Goal: Task Accomplishment & Management: Use online tool/utility

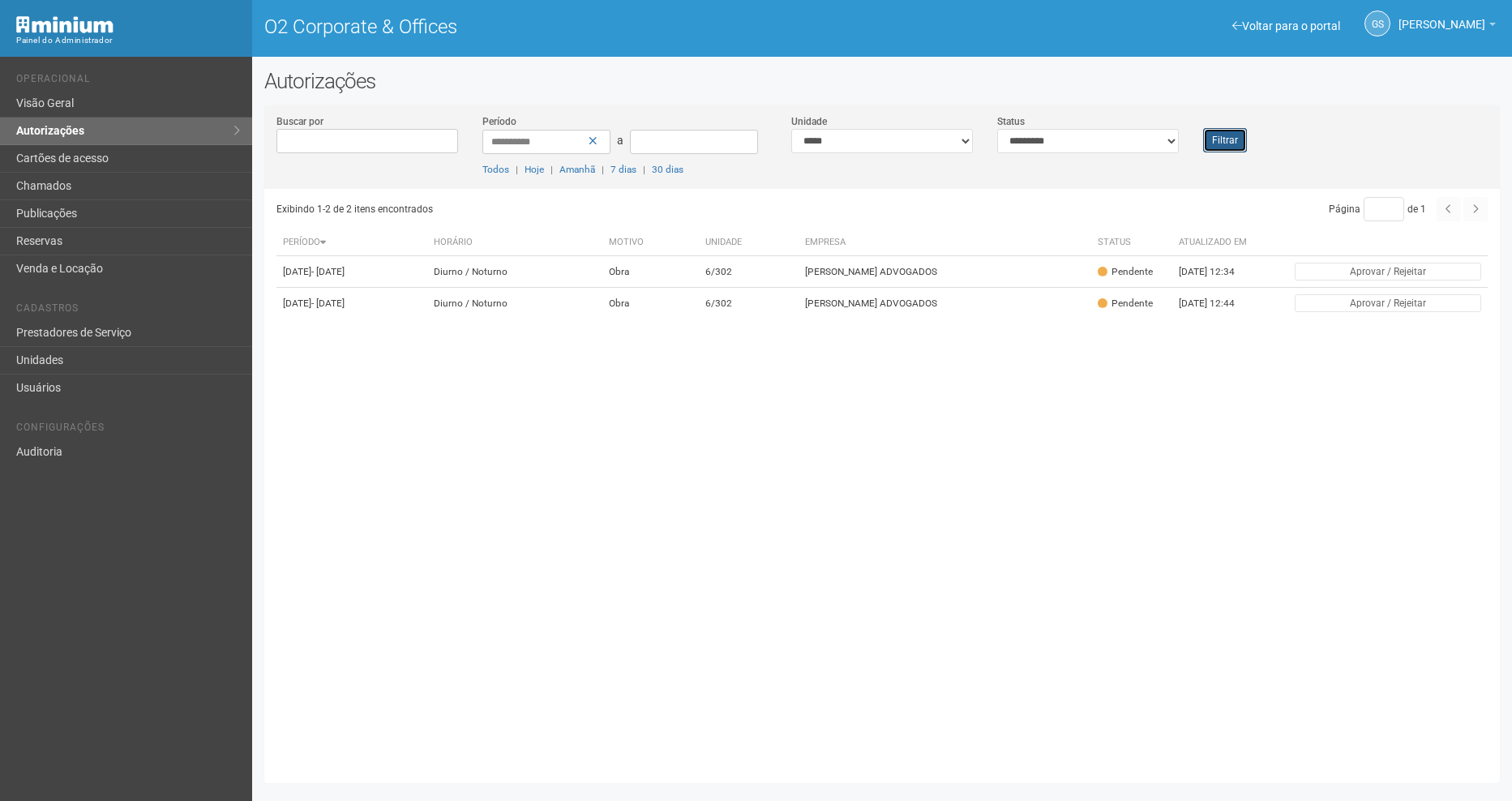
click at [1227, 143] on button "Filtrar" at bounding box center [1225, 140] width 44 height 24
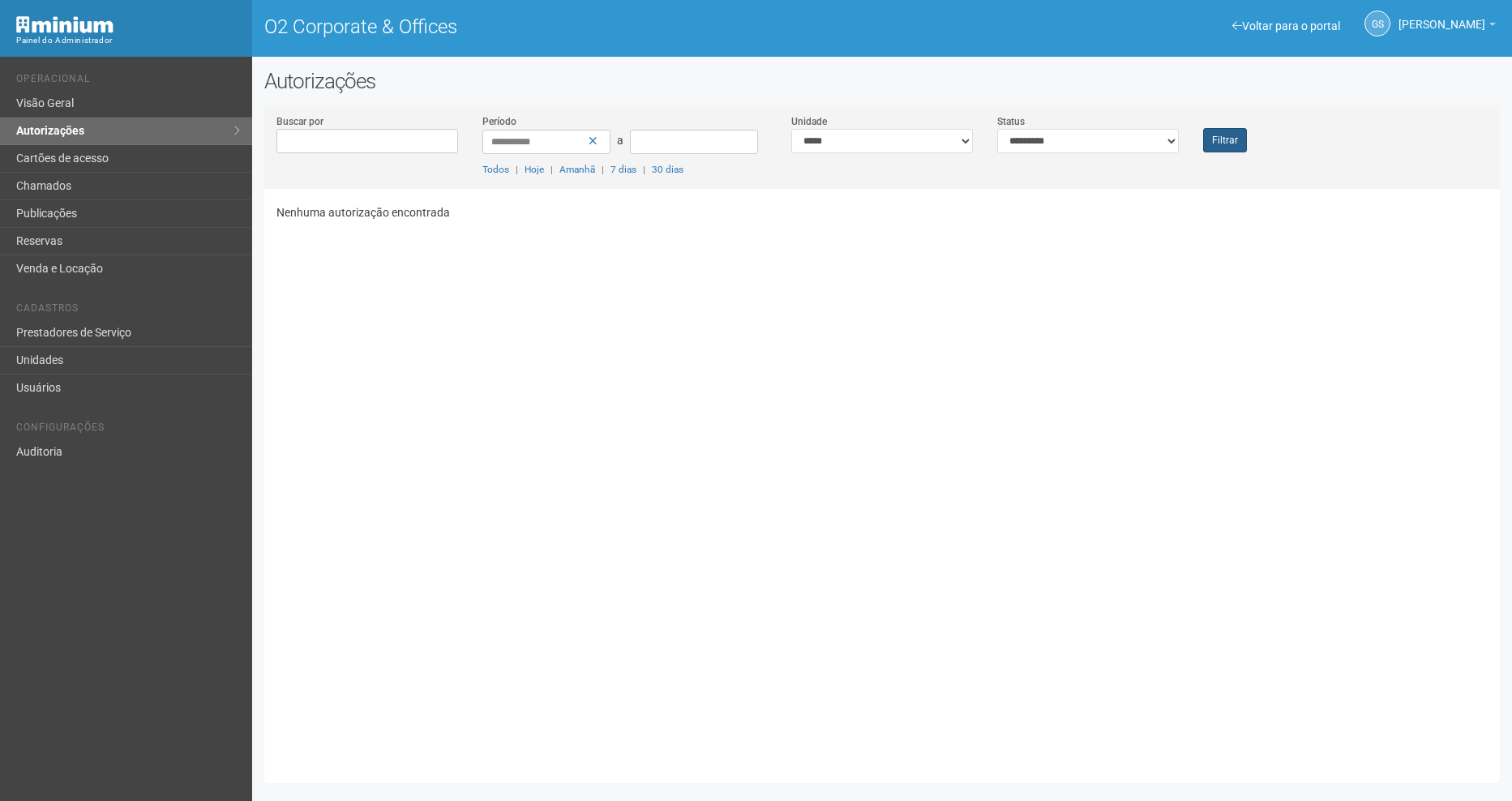
click at [1223, 151] on div "**********" at bounding box center [882, 151] width 1235 height 75
click at [1227, 145] on button "Filtrar" at bounding box center [1225, 140] width 44 height 24
click at [1217, 147] on button "Filtrar" at bounding box center [1225, 140] width 44 height 24
click at [93, 190] on link "Chamados" at bounding box center [126, 187] width 252 height 28
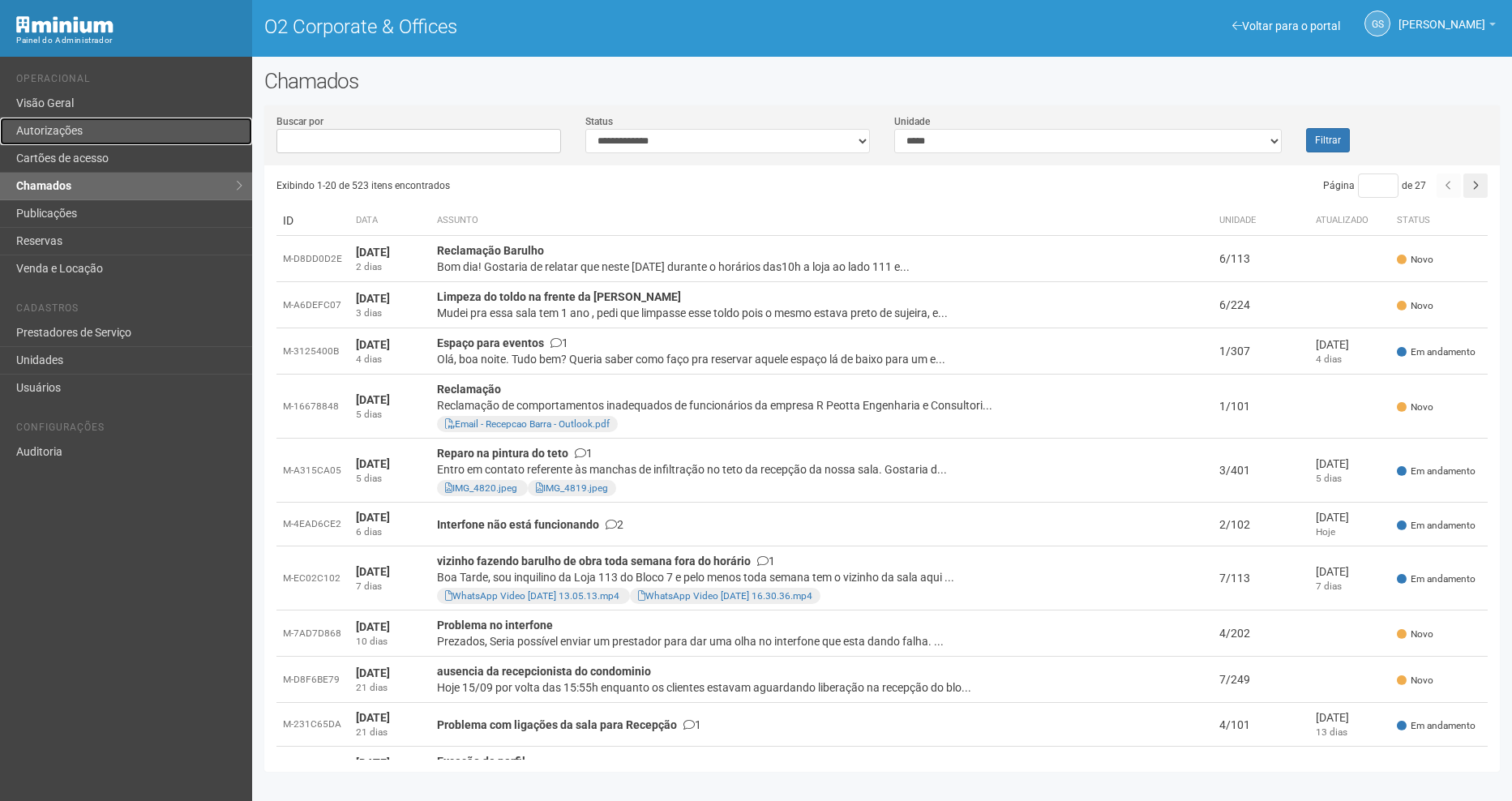
click at [122, 121] on link "Autorizações" at bounding box center [126, 132] width 252 height 28
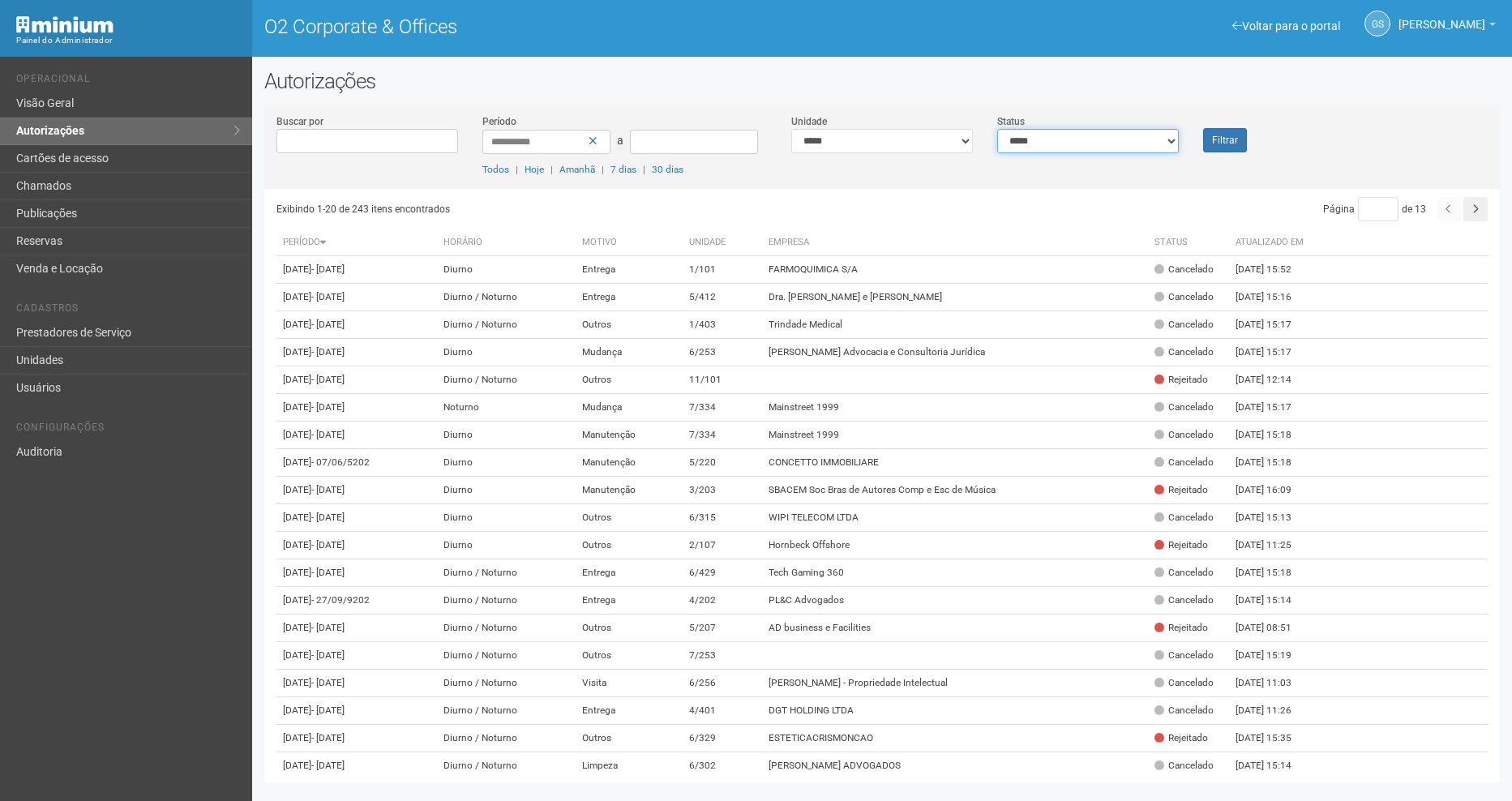
click at [1065, 148] on select "**********" at bounding box center [1088, 141] width 182 height 24
select select "*"
click at [997, 129] on select "**********" at bounding box center [1088, 141] width 182 height 24
click at [1237, 133] on button "Filtrar" at bounding box center [1225, 140] width 44 height 24
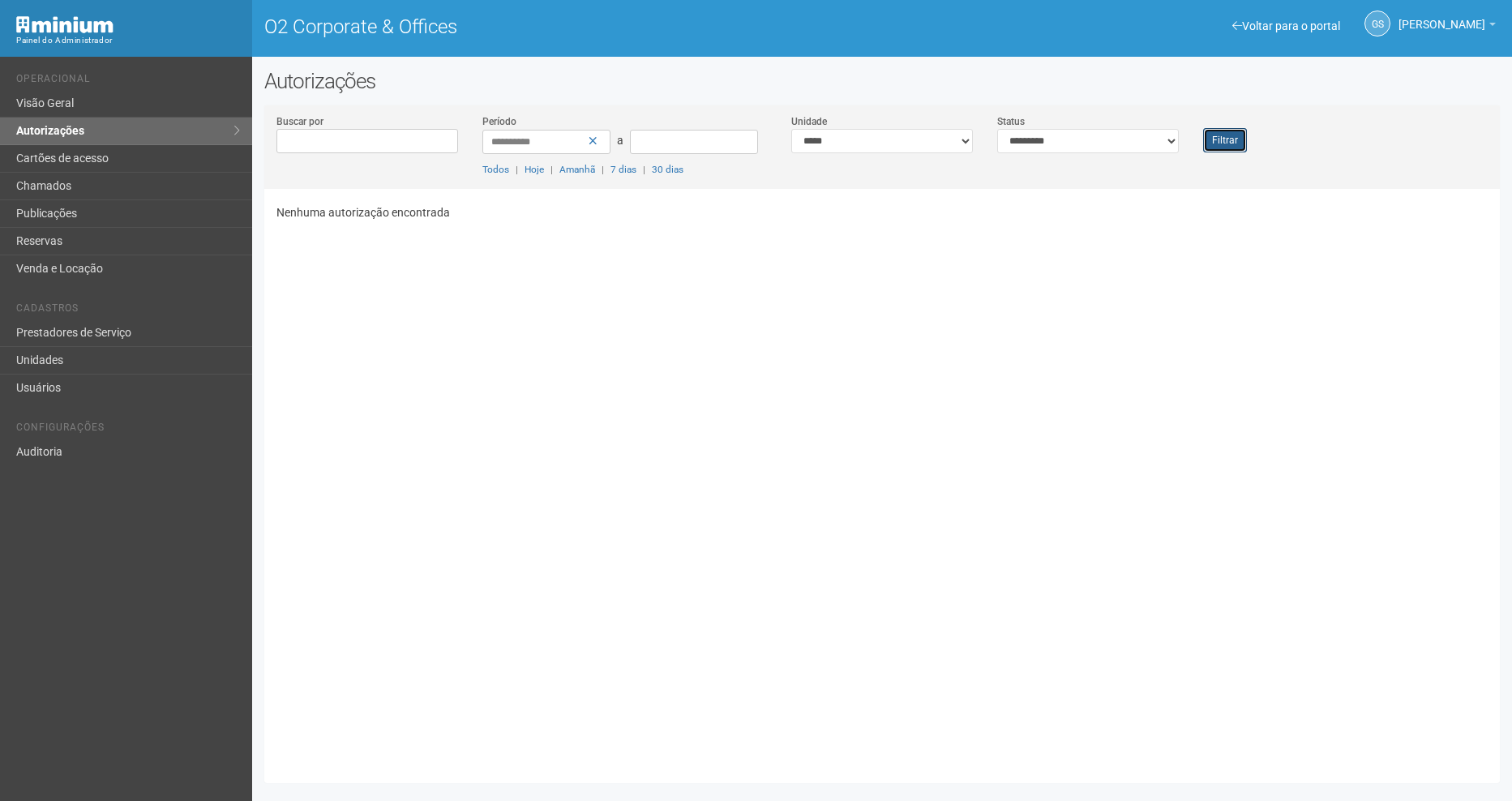
click at [1238, 141] on button "Filtrar" at bounding box center [1225, 140] width 44 height 24
click at [1222, 146] on button "Filtrar" at bounding box center [1225, 140] width 44 height 24
click at [1208, 136] on button "Filtrar" at bounding box center [1225, 140] width 44 height 24
click at [1226, 133] on button "Filtrar" at bounding box center [1225, 140] width 44 height 24
click at [1220, 137] on button "Filtrar" at bounding box center [1225, 140] width 44 height 24
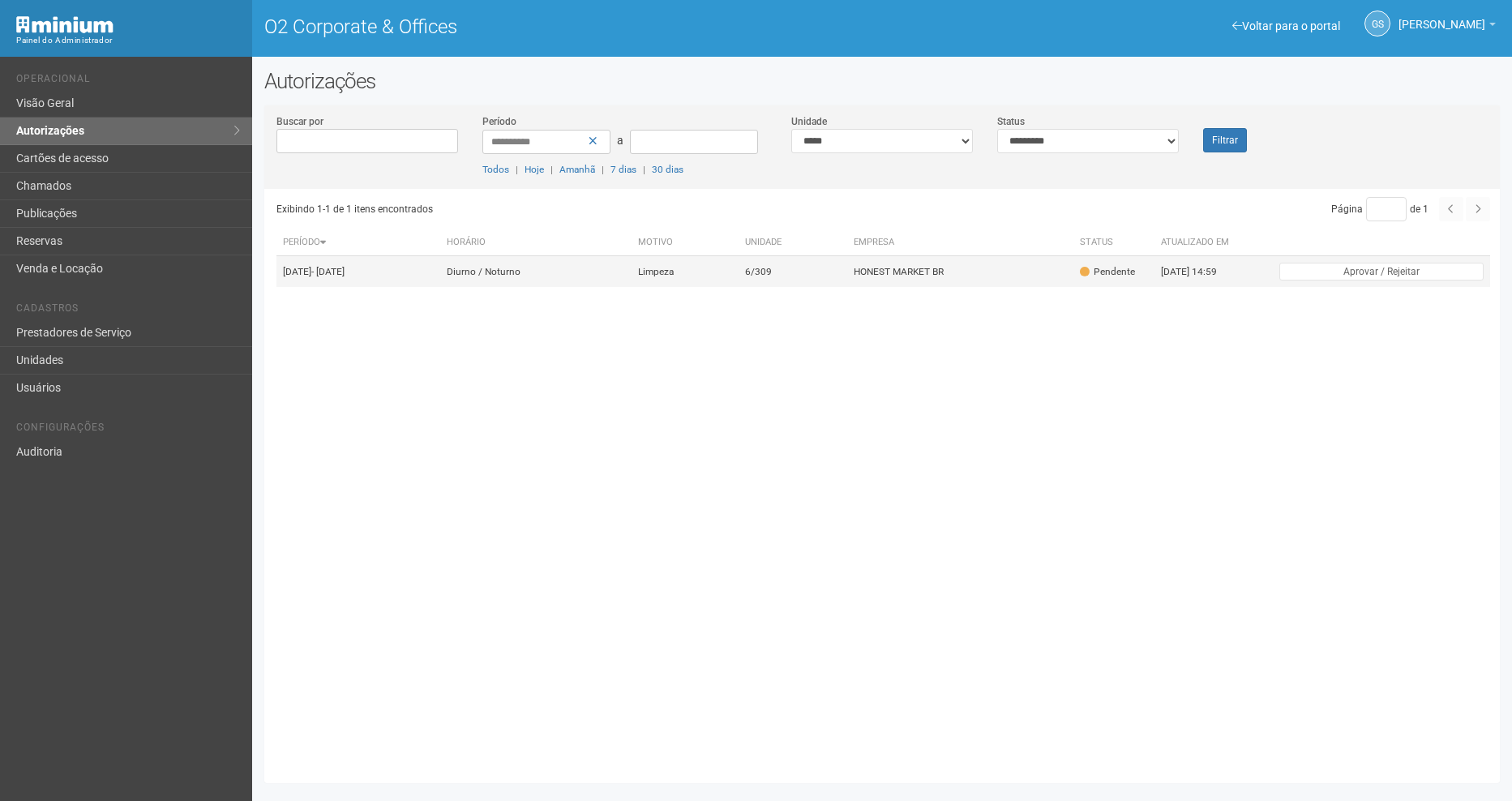
click at [847, 281] on td "6/309" at bounding box center [793, 272] width 108 height 31
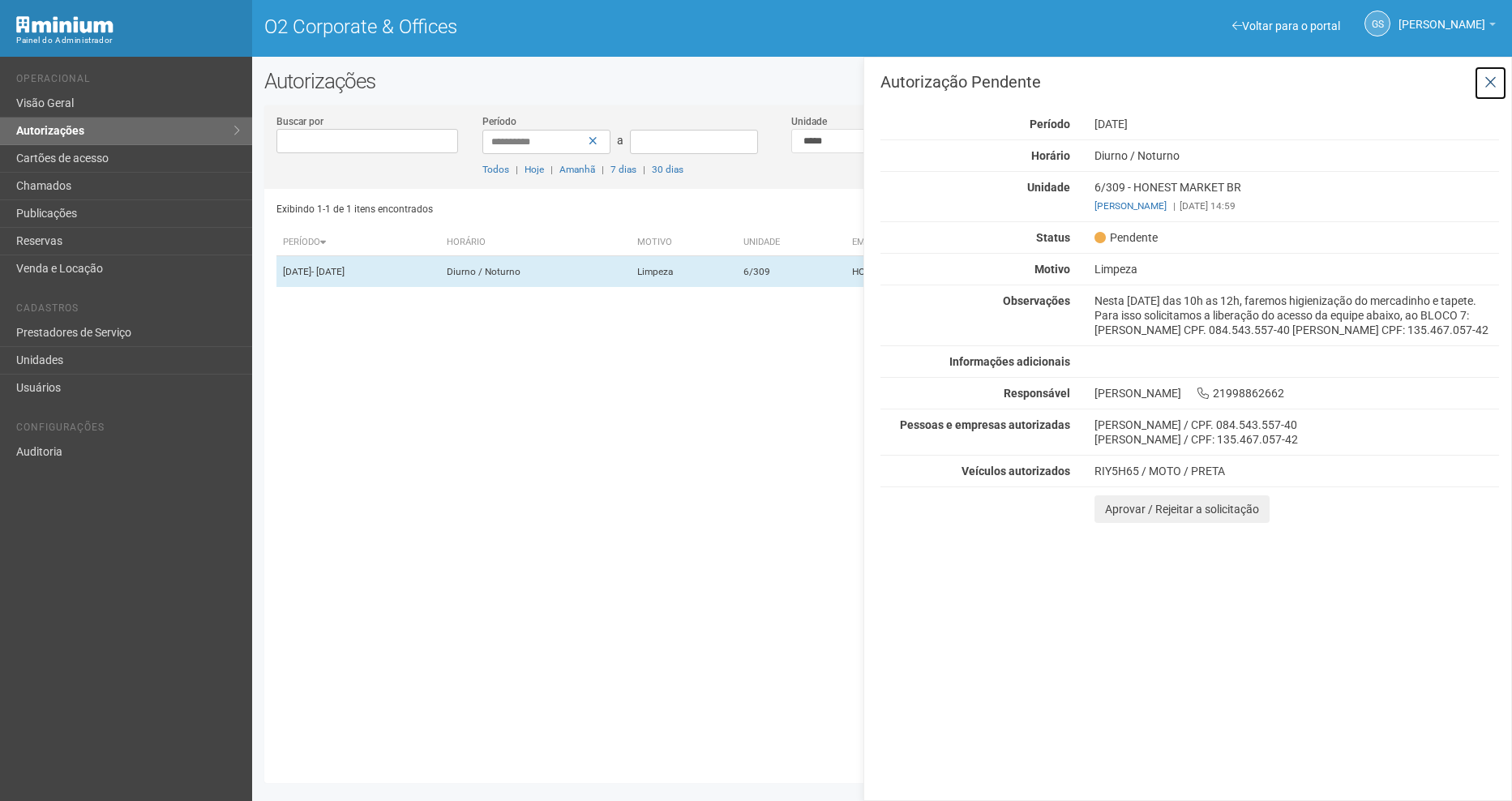
click at [1494, 85] on icon at bounding box center [1490, 83] width 12 height 17
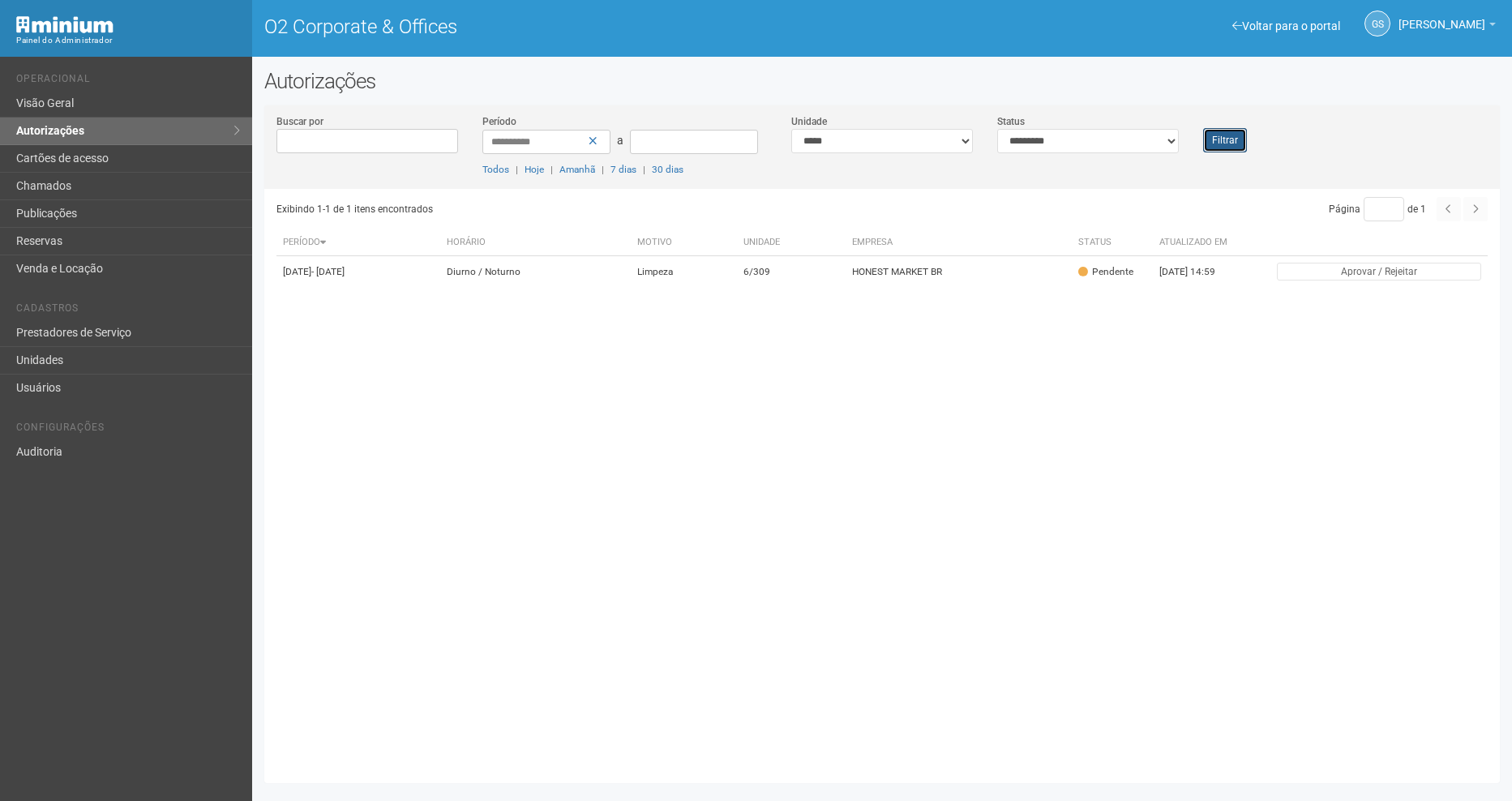
click at [1228, 147] on button "Filtrar" at bounding box center [1225, 140] width 44 height 24
